Goal: Transaction & Acquisition: Book appointment/travel/reservation

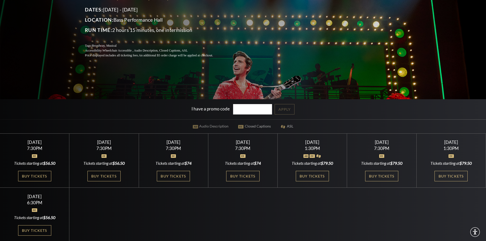
scroll to position [102, 0]
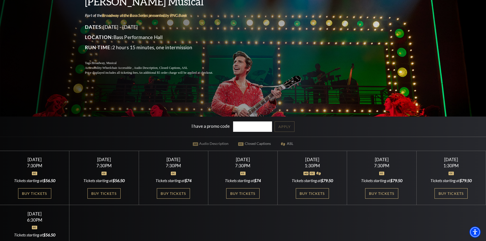
scroll to position [128, 0]
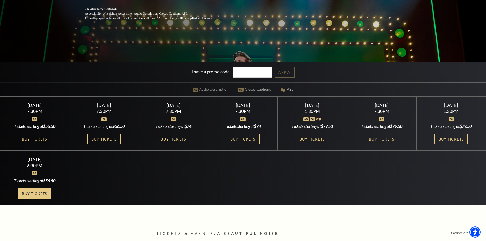
click at [37, 191] on link "Buy Tickets" at bounding box center [34, 193] width 33 height 10
click at [39, 193] on link "Buy Tickets" at bounding box center [34, 193] width 33 height 10
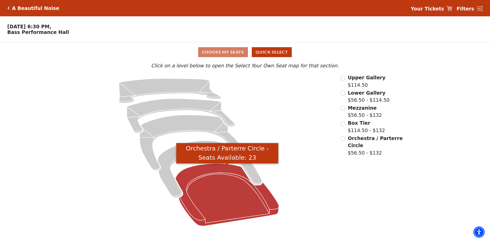
click at [209, 195] on icon "Orchestra / Parterre Circle - Seats Available: 23" at bounding box center [227, 194] width 104 height 62
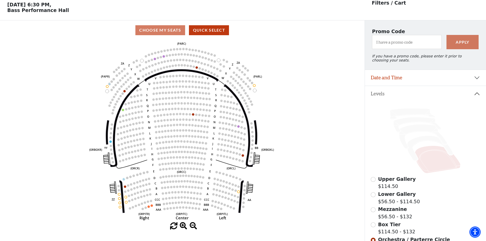
scroll to position [24, 0]
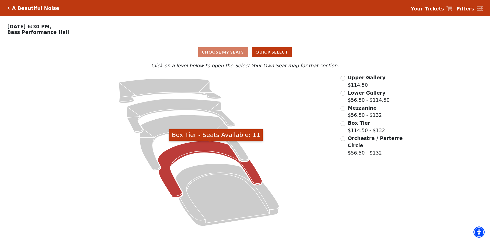
click at [185, 153] on icon "Box Tier - Seats Available: 11" at bounding box center [210, 169] width 104 height 57
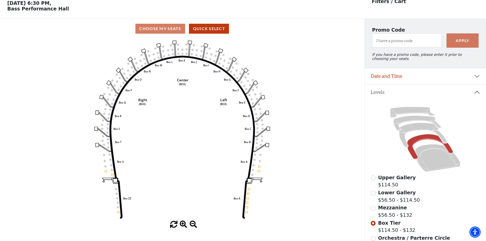
scroll to position [24, 0]
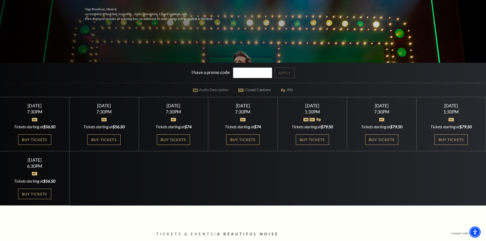
scroll to position [128, 0]
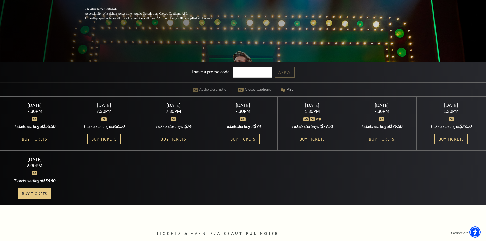
click at [33, 195] on link "Buy Tickets" at bounding box center [34, 193] width 33 height 10
click at [36, 177] on div "Sunday November 2 6:30PM Tickets starting at $56.50 Buy Tickets" at bounding box center [34, 178] width 69 height 54
click at [36, 193] on link "Buy Tickets" at bounding box center [34, 193] width 33 height 10
click at [450, 141] on link "Buy Tickets" at bounding box center [451, 139] width 33 height 10
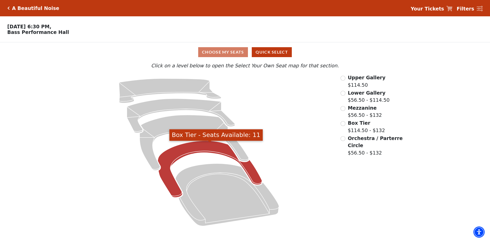
click at [175, 151] on icon "Box Tier - Seats Available: 11" at bounding box center [210, 169] width 104 height 57
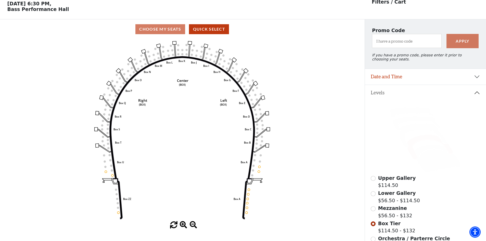
scroll to position [24, 0]
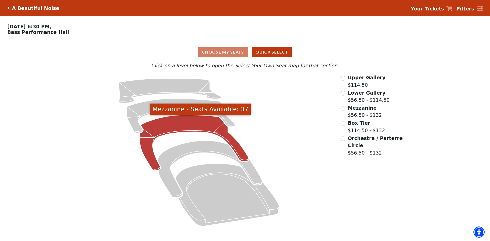
click at [192, 127] on icon "Mezzanine - Seats Available: 37" at bounding box center [194, 143] width 109 height 56
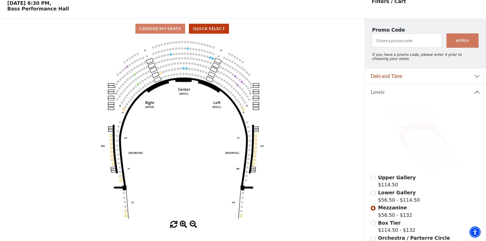
scroll to position [24, 0]
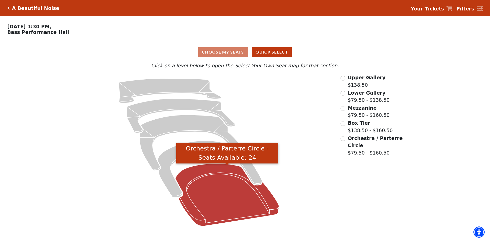
click at [210, 187] on icon "Orchestra / Parterre Circle - Seats Available: 24" at bounding box center [227, 194] width 104 height 62
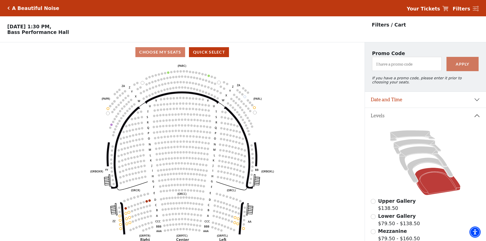
scroll to position [24, 0]
